Goal: Task Accomplishment & Management: Complete application form

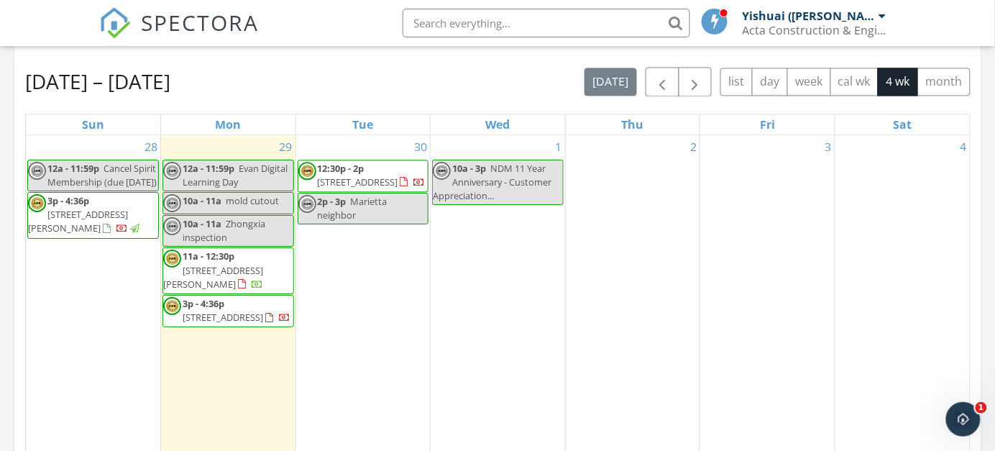
scroll to position [719, 0]
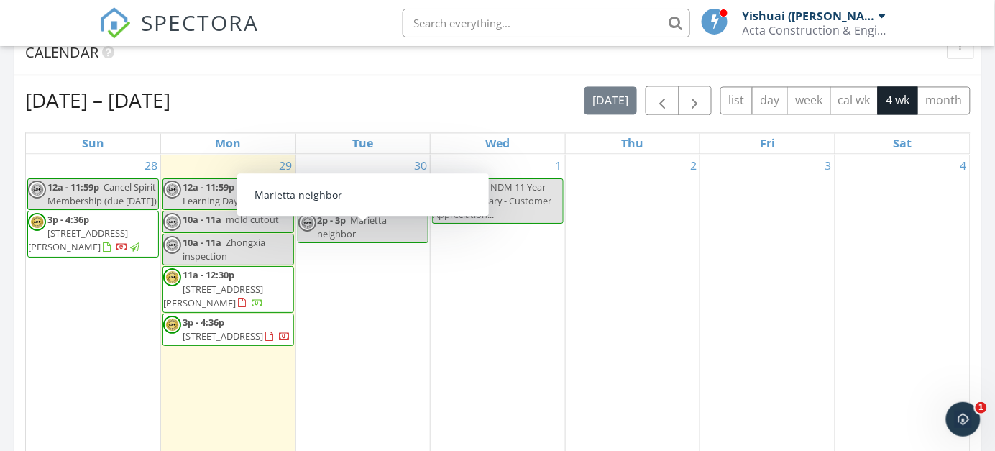
click at [338, 76] on div "[DATE] – [DATE] [DATE] list day week cal wk 4 wk month Sun Mon Tue Wed Thu Fri …" at bounding box center [497, 402] width 967 height 654
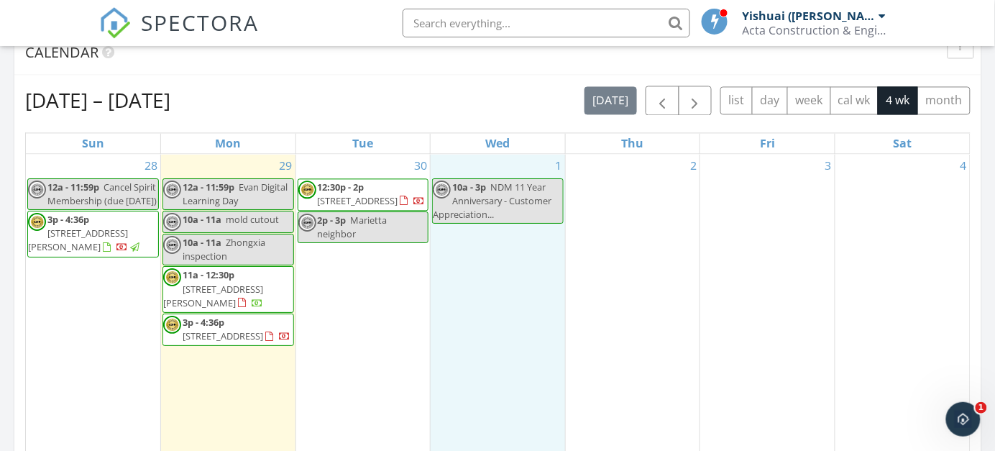
click at [506, 264] on div "1 10a - 3p NDM 11 Year Anniversary - Customer Appreciation..." at bounding box center [498, 312] width 134 height 316
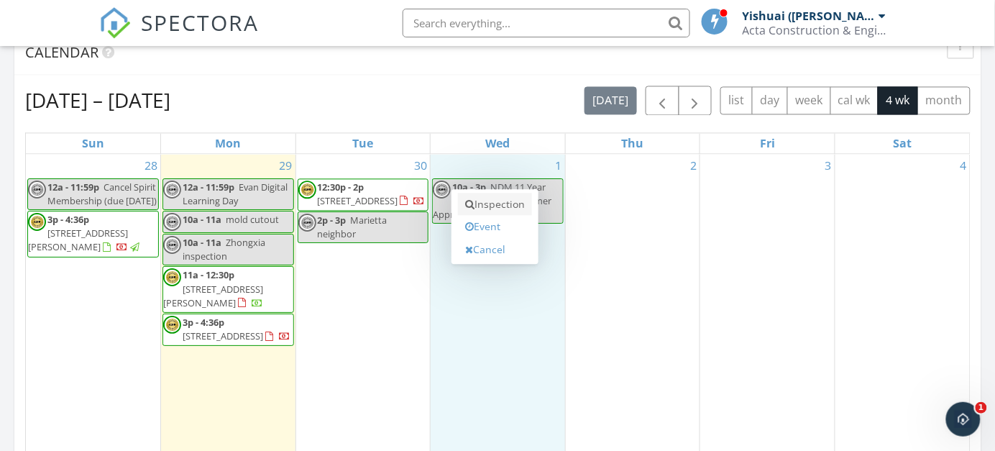
click at [509, 198] on link "Inspection" at bounding box center [495, 204] width 74 height 23
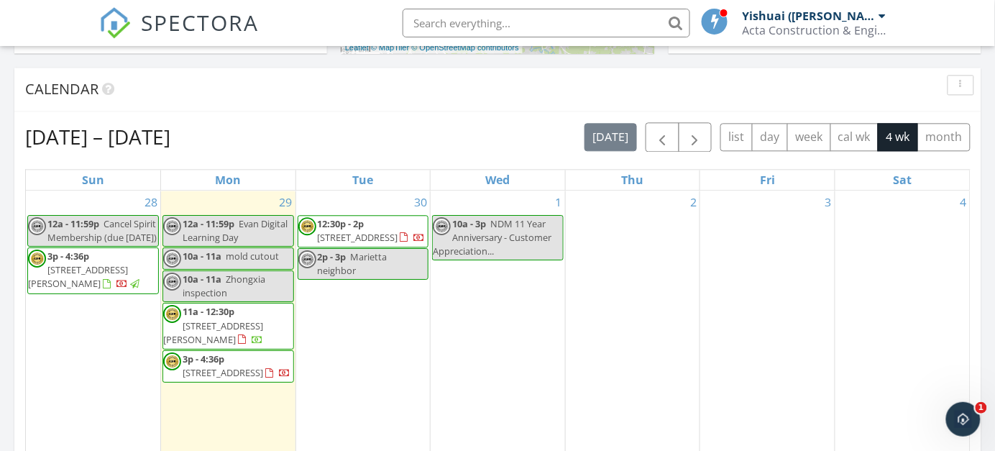
scroll to position [826, 0]
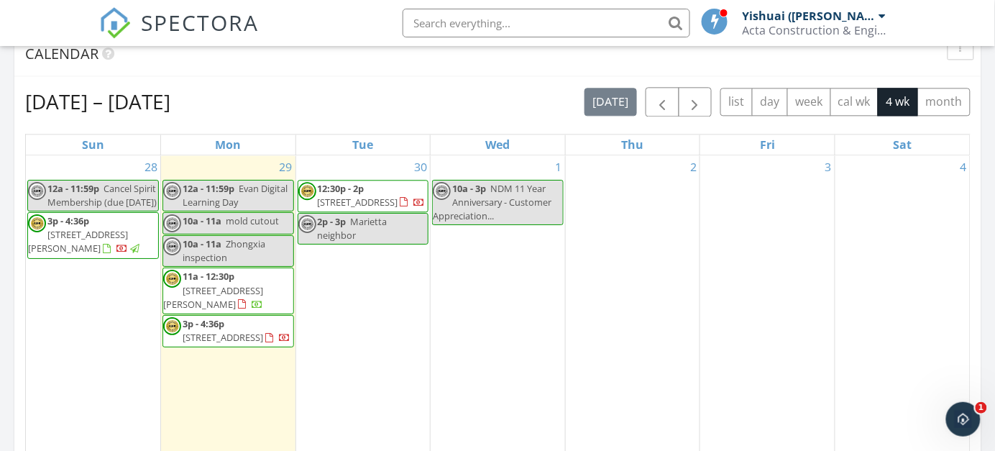
click at [472, 244] on div "1 10a - 3p NDM 11 Year Anniversary - Customer Appreciation..." at bounding box center [498, 313] width 134 height 316
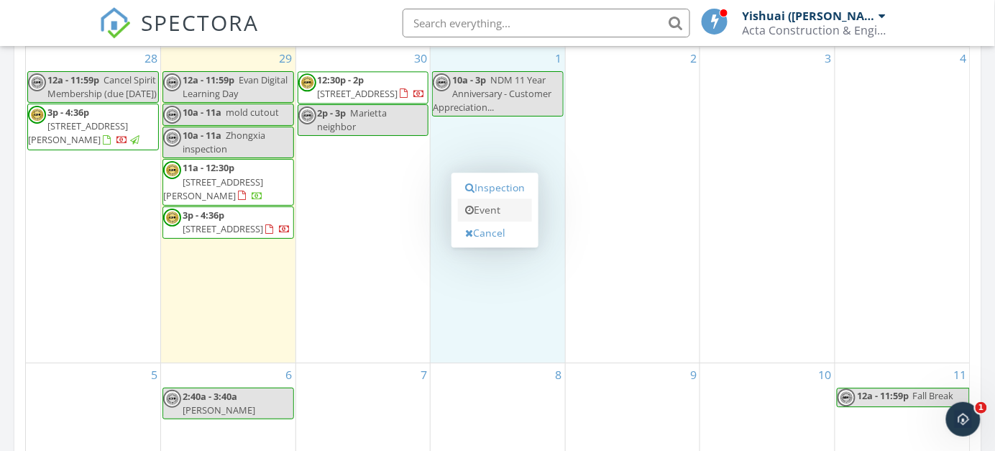
click at [504, 209] on link "Event" at bounding box center [495, 209] width 74 height 23
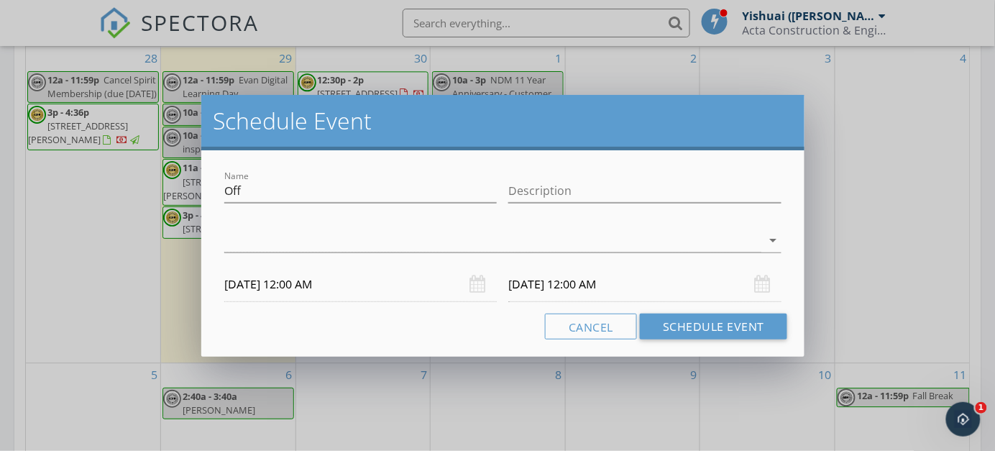
click at [264, 175] on div "Name Off" at bounding box center [360, 193] width 273 height 47
drag, startPoint x: 273, startPoint y: 185, endPoint x: 43, endPoint y: 194, distance: 229.6
click at [43, 194] on div "Schedule Event Name Off Description arrow_drop_down 10/01/2025 12:00 AM 10/02/2…" at bounding box center [497, 225] width 995 height 451
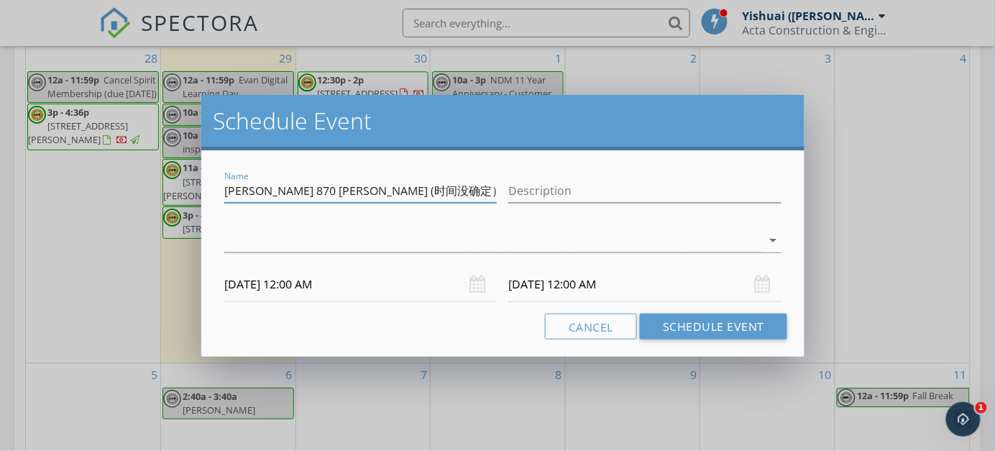
click at [382, 227] on div "check_box_outline_blank Yishuai (Sean) Cao check_box_outline_blank Michael Cui …" at bounding box center [502, 243] width 557 height 47
click at [433, 193] on input "Kevin 修 870 Marietta (时间没确定）" at bounding box center [360, 191] width 273 height 24
type input "Kevin 修 870 Marietta (时间没确定)"
click at [389, 250] on div at bounding box center [492, 241] width 537 height 24
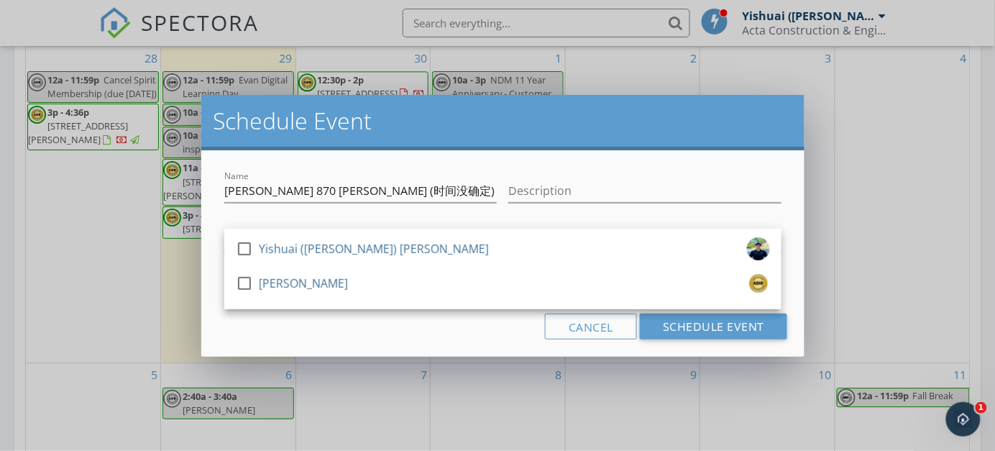
click at [389, 250] on div "check_box_outline_blank Yishuai (Sean) Cao" at bounding box center [503, 251] width 534 height 29
click at [421, 339] on div "Name Kevin 修 870 Marietta (时间没确定) Description check_box Yishuai (Sean) Cao chec…" at bounding box center [502, 253] width 603 height 206
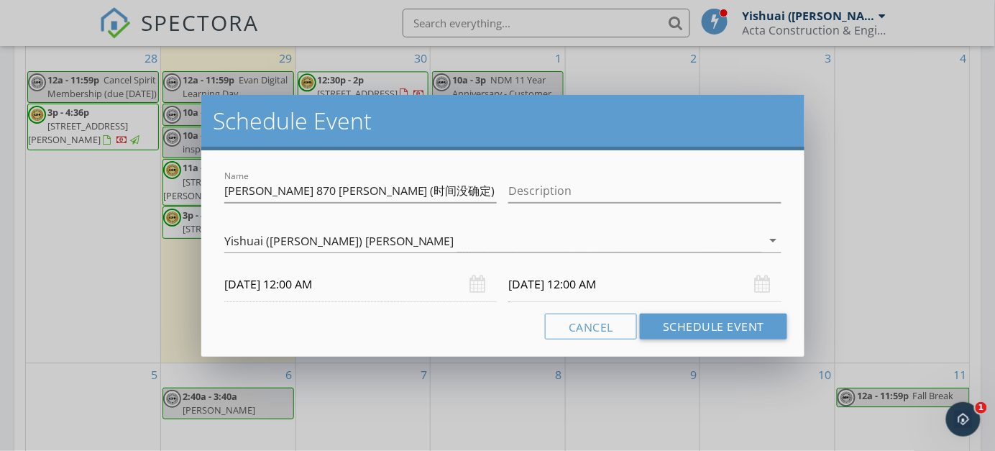
click at [349, 286] on input "10/01/2025 12:00 AM" at bounding box center [360, 284] width 273 height 35
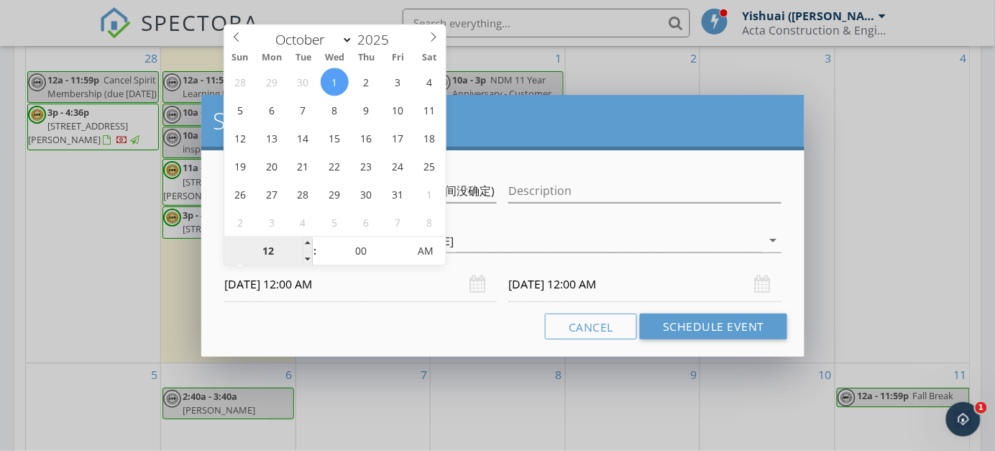
click at [263, 250] on input "12" at bounding box center [268, 251] width 88 height 29
type input "09"
type input "10/01/2025 9:00 AM"
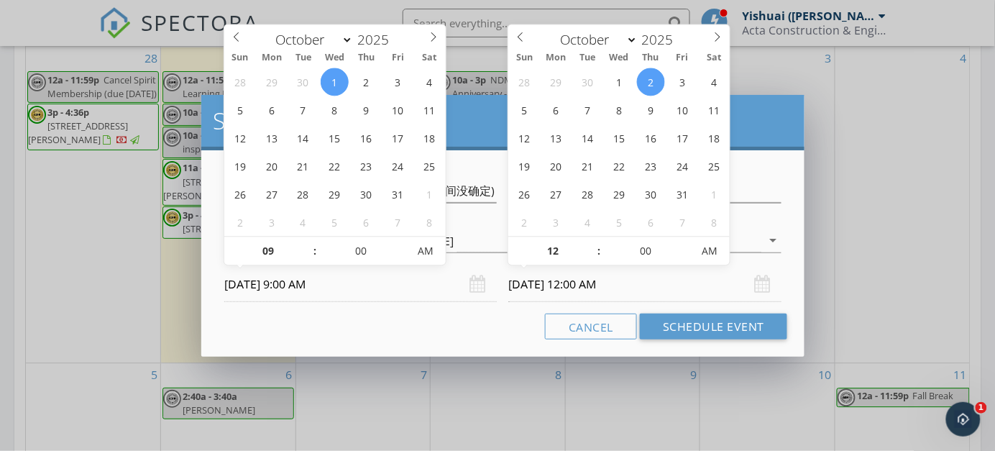
click at [592, 282] on input "10/02/2025 12:00 AM" at bounding box center [644, 284] width 273 height 35
type input "09"
type input "10/02/2025 9:00 AM"
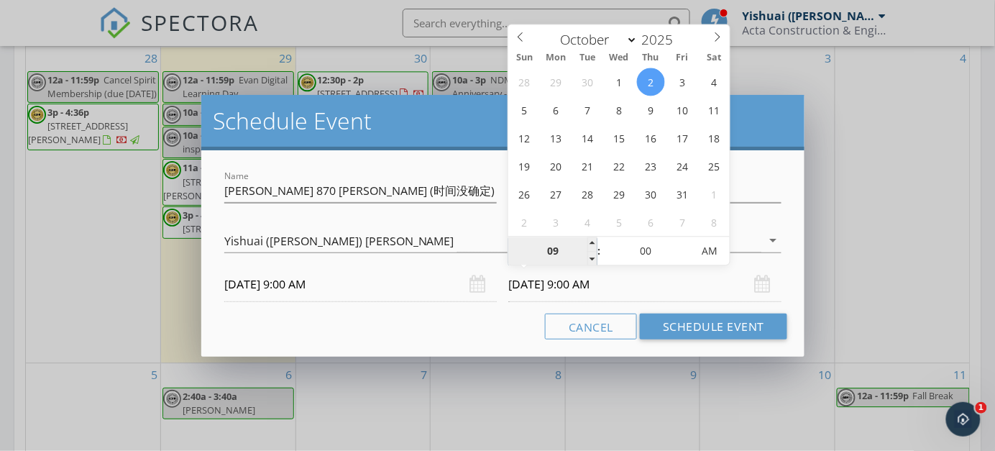
click at [575, 243] on input "09" at bounding box center [552, 251] width 88 height 29
type input "10"
click at [447, 328] on div "Cancel Schedule Event" at bounding box center [503, 327] width 569 height 26
click at [554, 287] on input "10/02/2025 10:00 AM" at bounding box center [644, 284] width 273 height 35
click at [632, 76] on div "28 29 30 1 2 3 4 5 6 7 8 9 10 11 12 13 14 15 16 17 18 19 20 21 22 23 24 25 26 2…" at bounding box center [618, 152] width 221 height 168
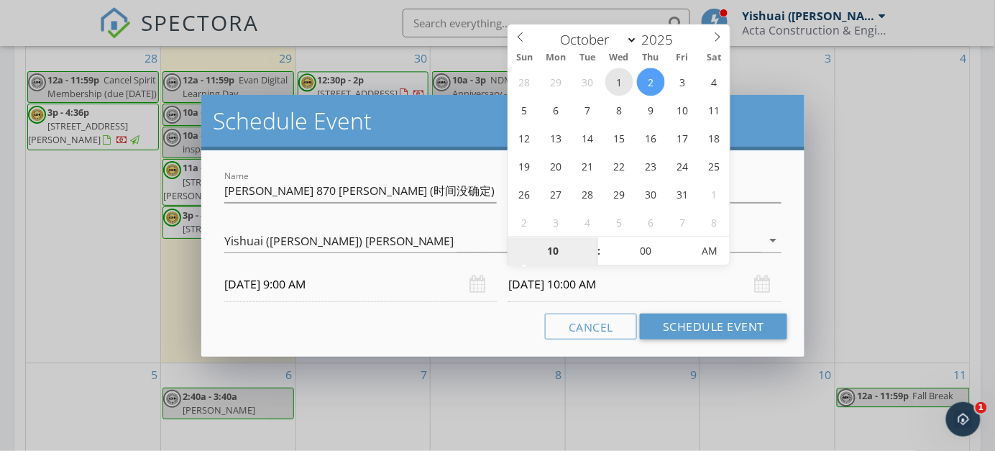
type input "10/01/2025 10:00 AM"
click at [483, 342] on div "Name Kevin 修 870 Marietta (时间没确定) Description check_box Yishuai (Sean) Cao chec…" at bounding box center [502, 253] width 603 height 206
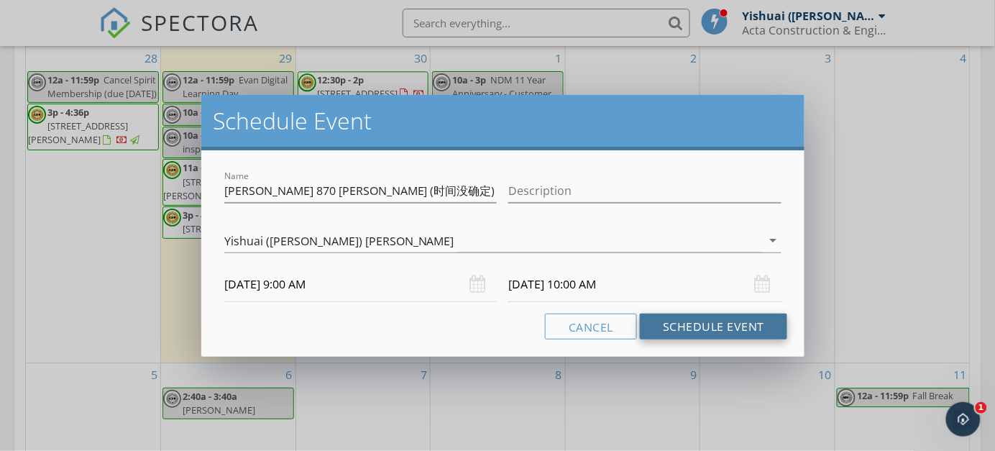
click at [731, 329] on button "Schedule Event" at bounding box center [713, 327] width 147 height 26
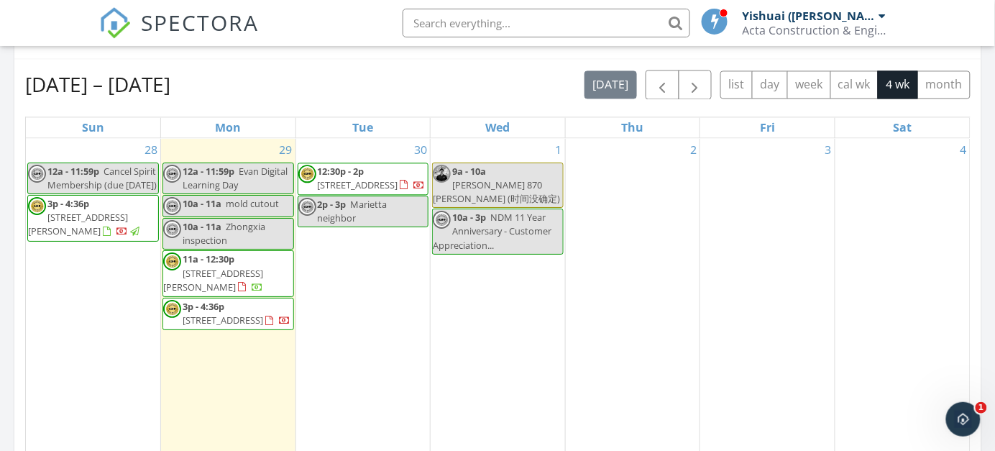
scroll to position [754, 0]
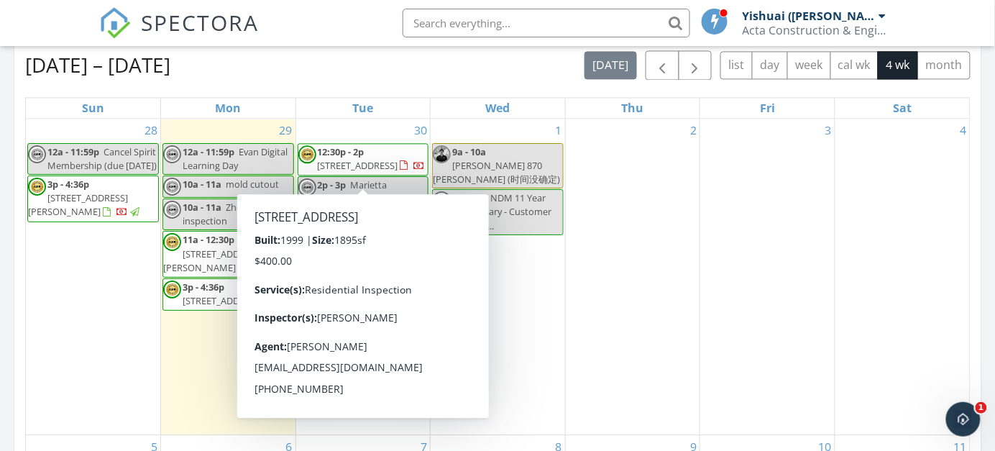
click at [718, 165] on div "3" at bounding box center [767, 277] width 134 height 316
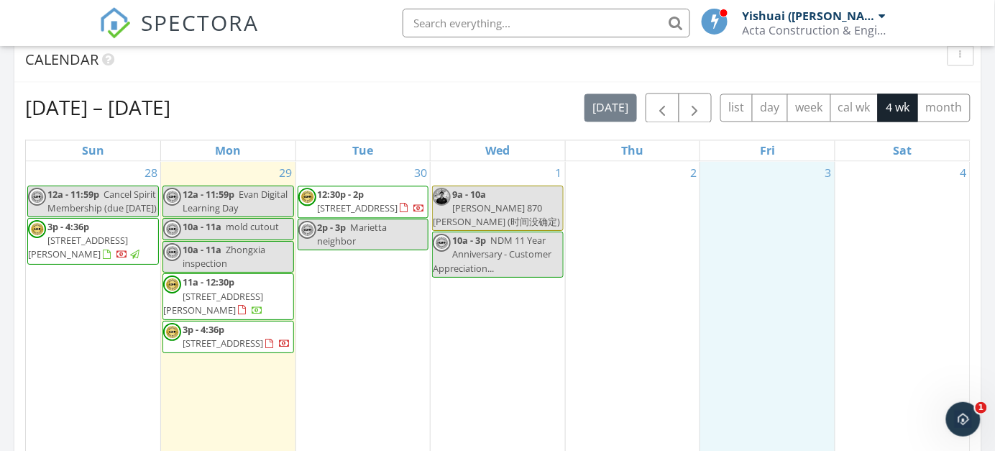
scroll to position [682, 0]
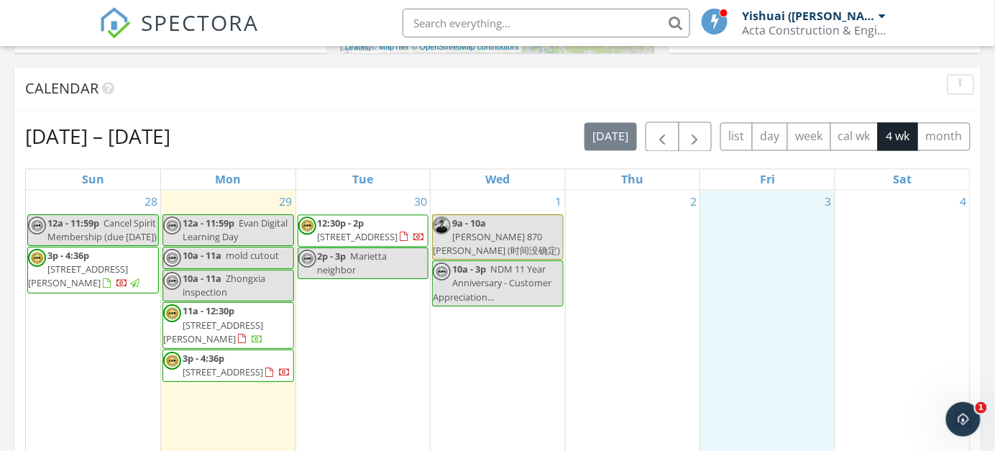
click at [469, 119] on div "[DATE] – [DATE] [DATE] list day week cal wk 4 wk month Sun Mon Tue Wed Thu Fri …" at bounding box center [497, 438] width 967 height 654
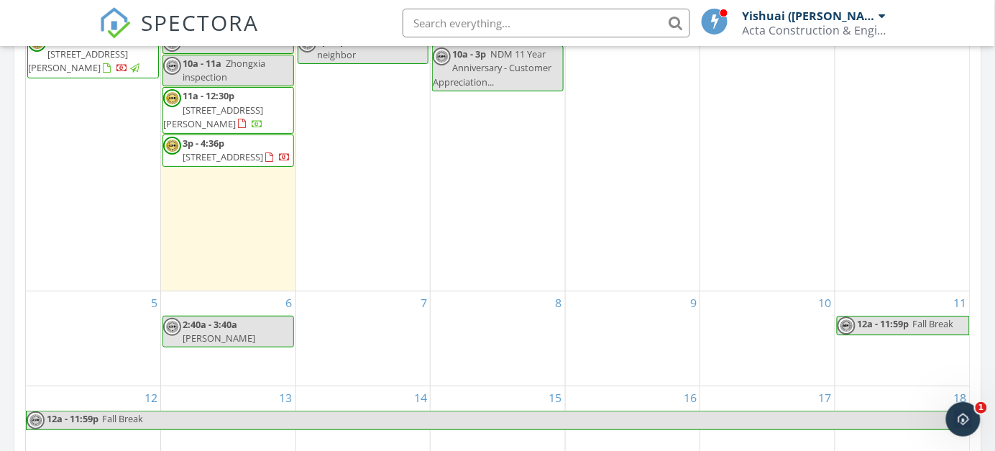
scroll to position [754, 0]
